Goal: Task Accomplishment & Management: Manage account settings

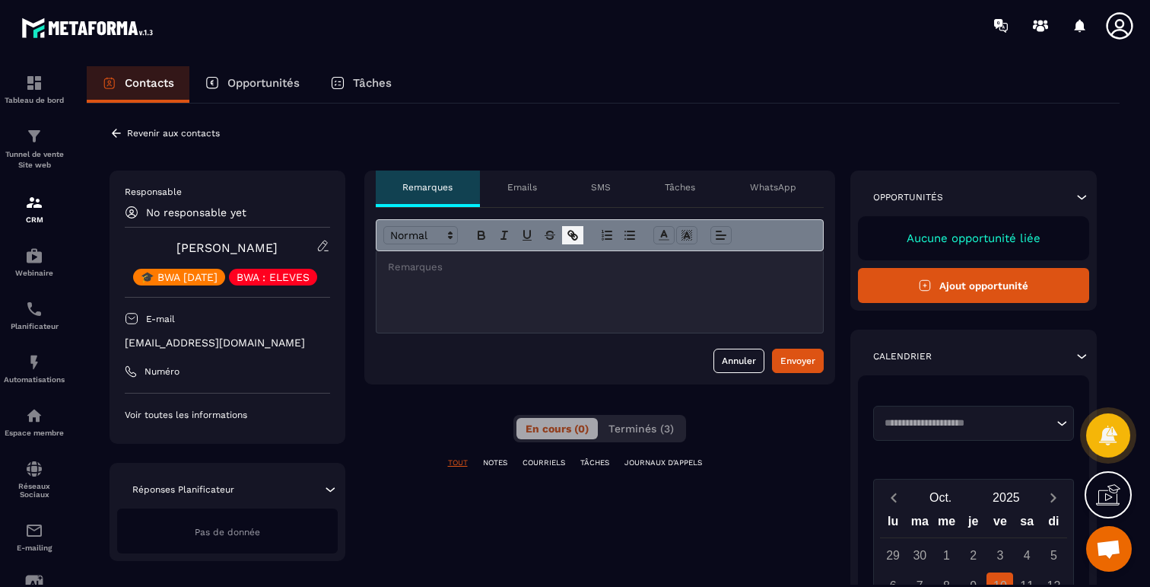
scroll to position [5708, 0]
click at [110, 135] on icon at bounding box center [117, 133] width 14 height 14
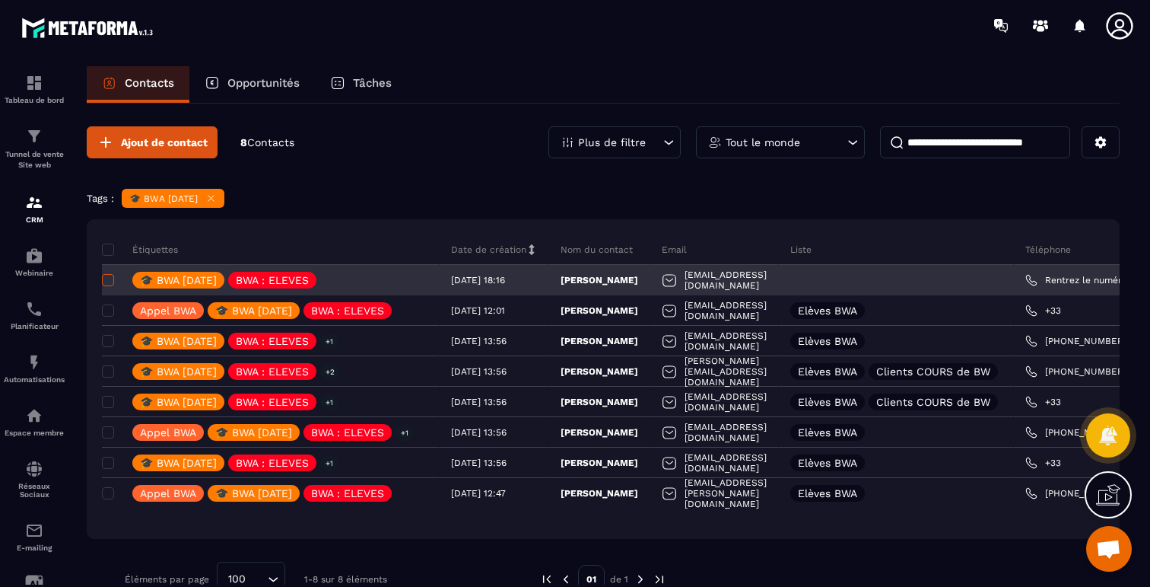
click at [110, 285] on span at bounding box center [108, 280] width 12 height 12
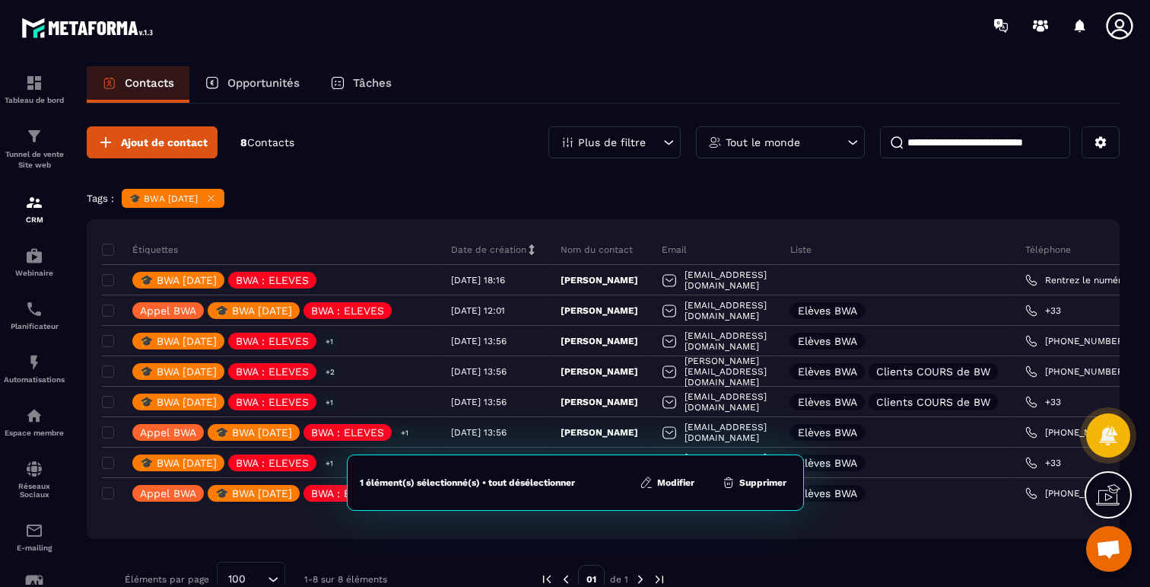
click at [651, 485] on icon at bounding box center [647, 483] width 14 height 14
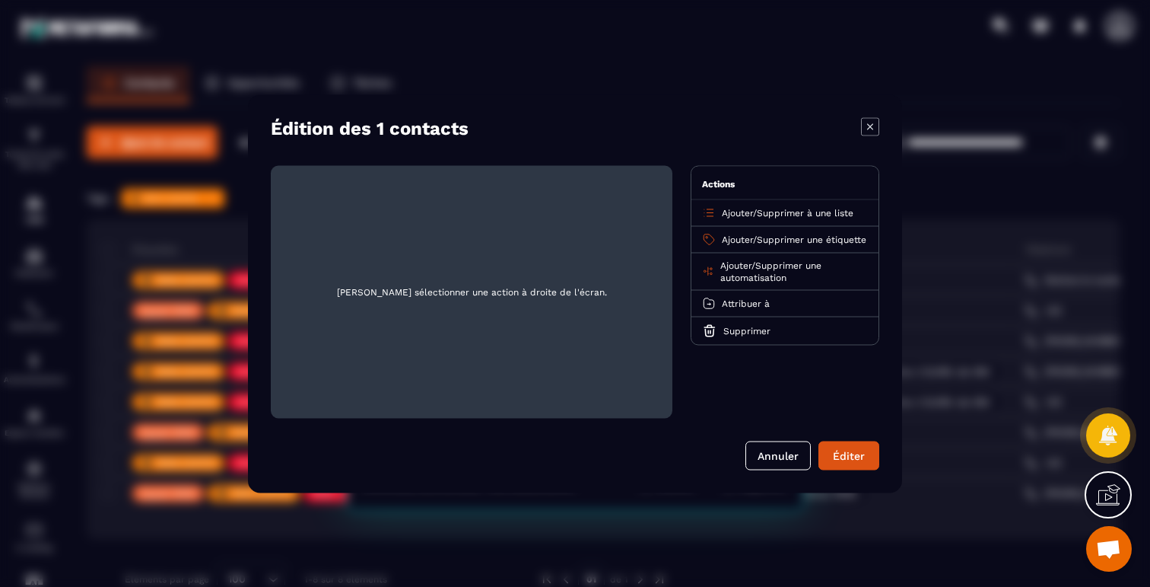
click at [740, 214] on span "Ajouter" at bounding box center [737, 212] width 31 height 11
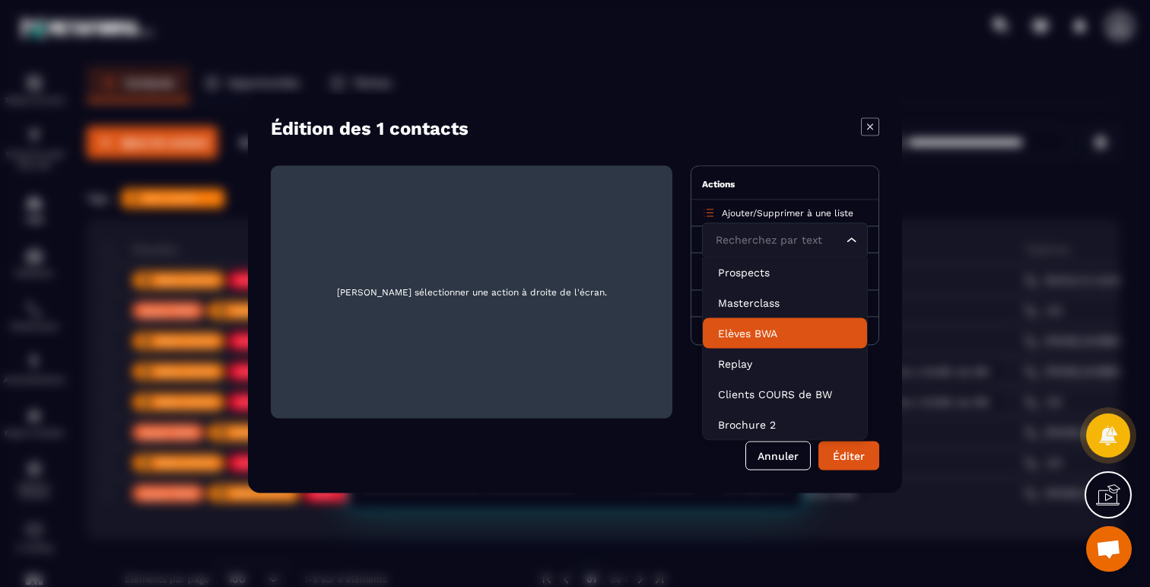
click at [759, 332] on p "Elèves BWA" at bounding box center [785, 332] width 134 height 15
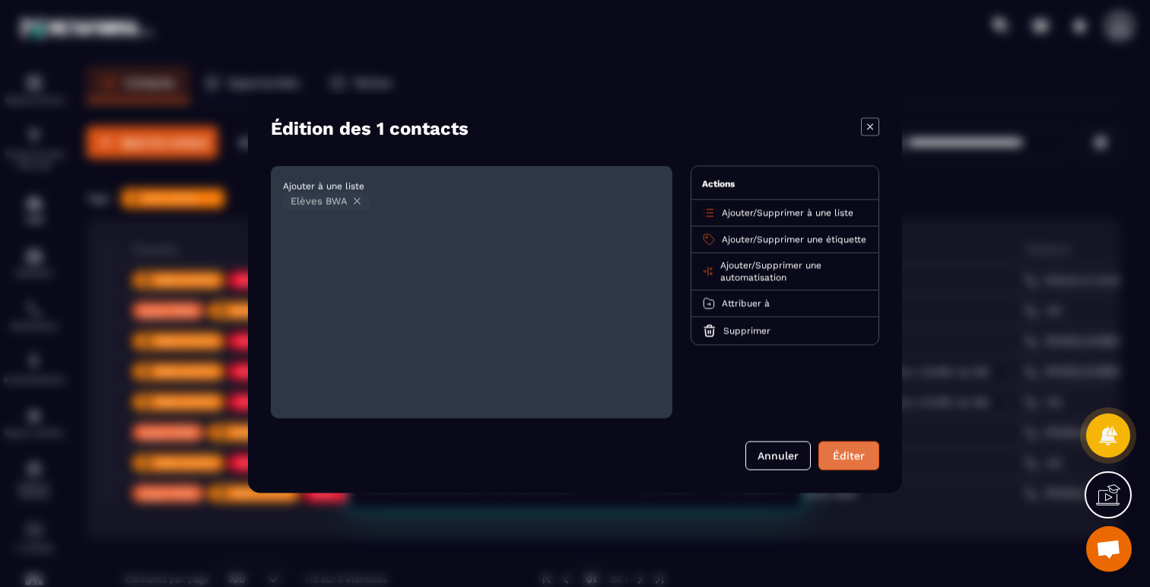
click at [854, 457] on button "Éditer" at bounding box center [849, 455] width 61 height 29
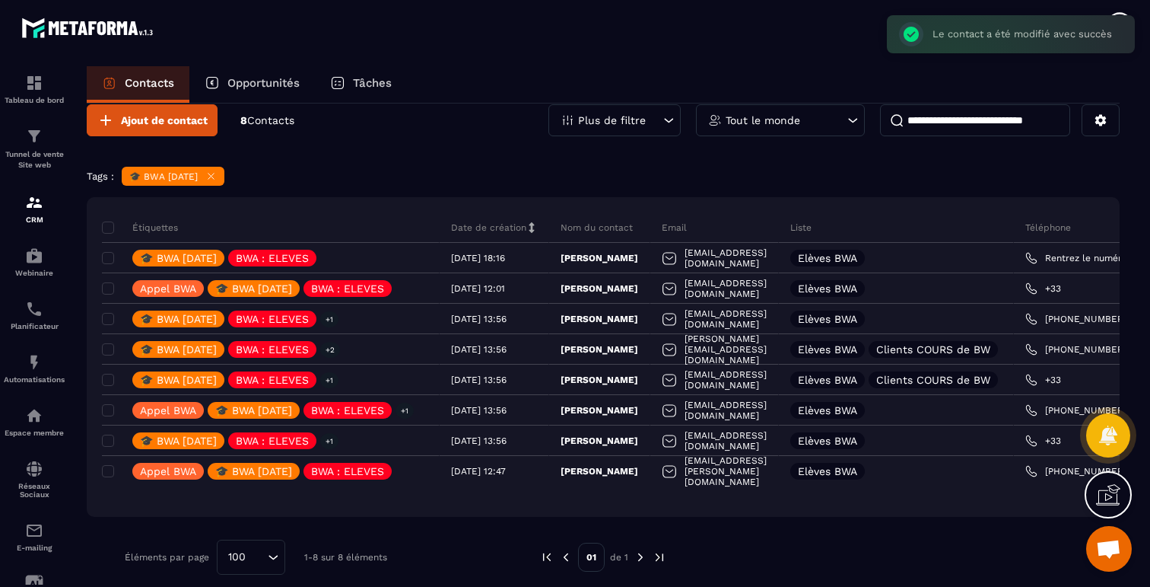
scroll to position [36, 0]
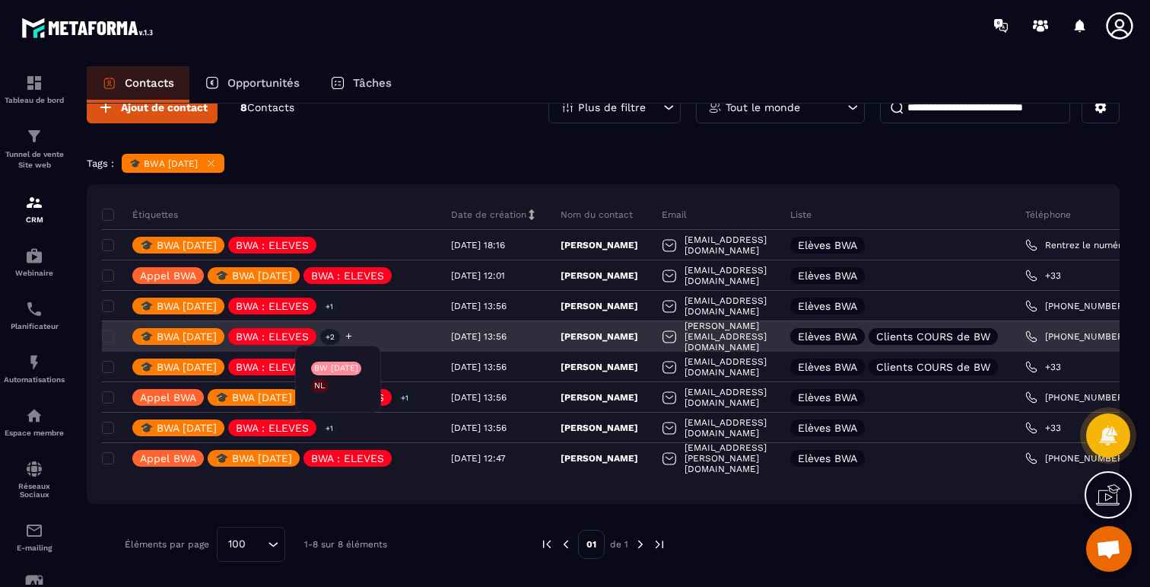
click at [340, 335] on p "+2" at bounding box center [330, 337] width 20 height 16
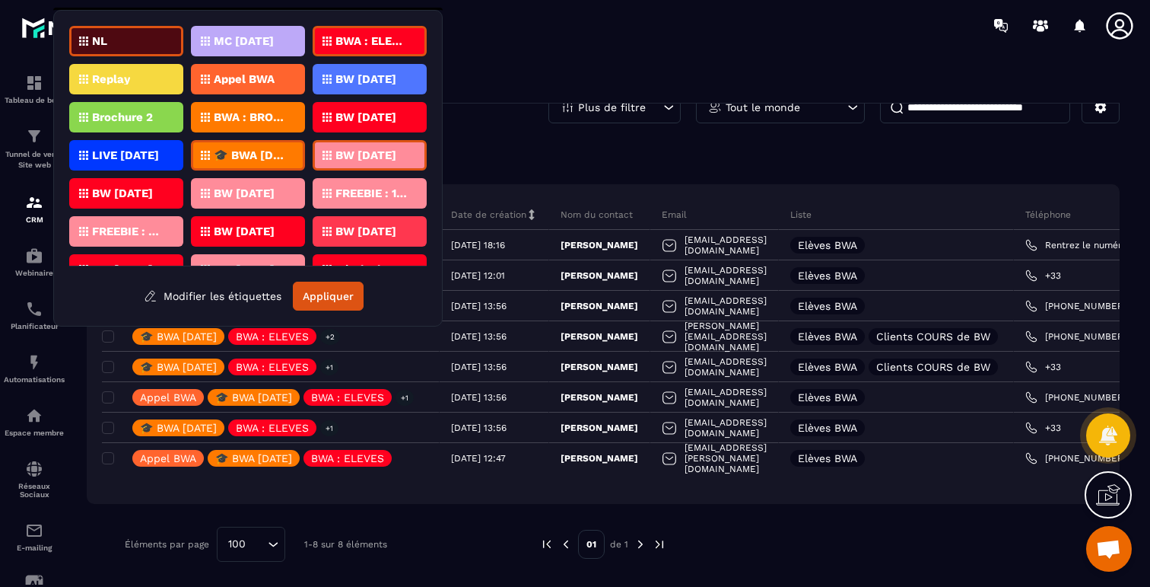
click at [513, 147] on div "Ajout de contact 8 Contacts Plus de filtre Tout le monde Tags : 🎓 BWA [DATE] Ét…" at bounding box center [603, 326] width 1033 height 516
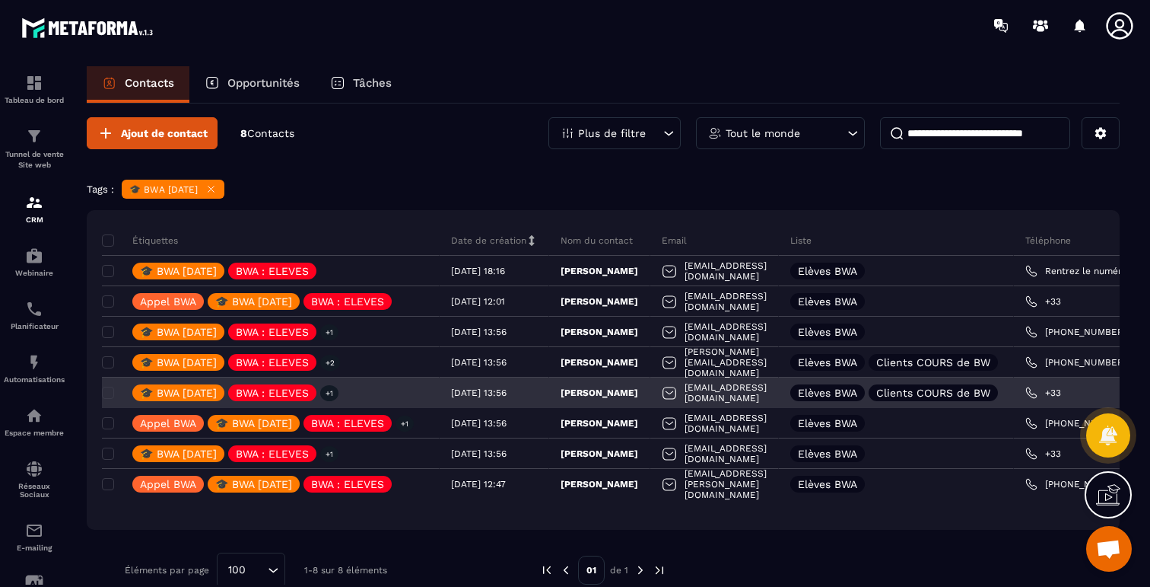
scroll to position [8, 0]
